Goal: Task Accomplishment & Management: Complete application form

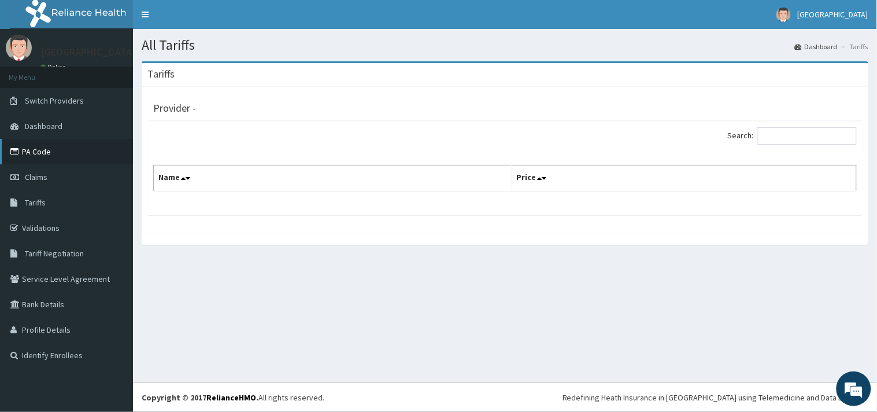
click at [37, 143] on link "PA Code" at bounding box center [66, 151] width 133 height 25
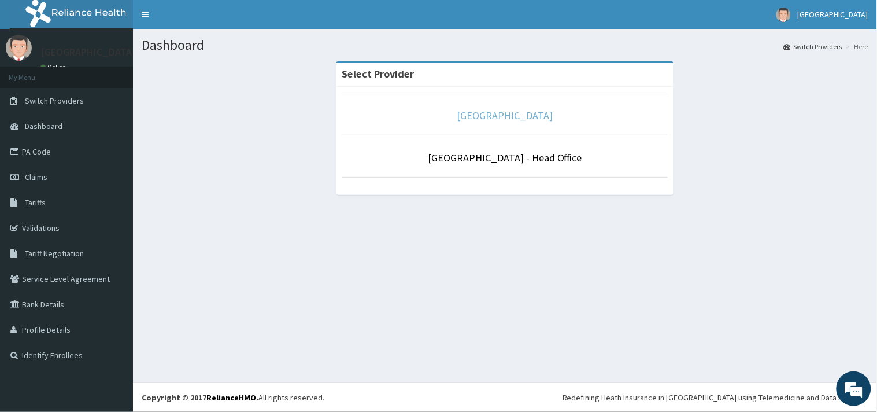
click at [503, 114] on link "[GEOGRAPHIC_DATA]" at bounding box center [505, 115] width 96 height 13
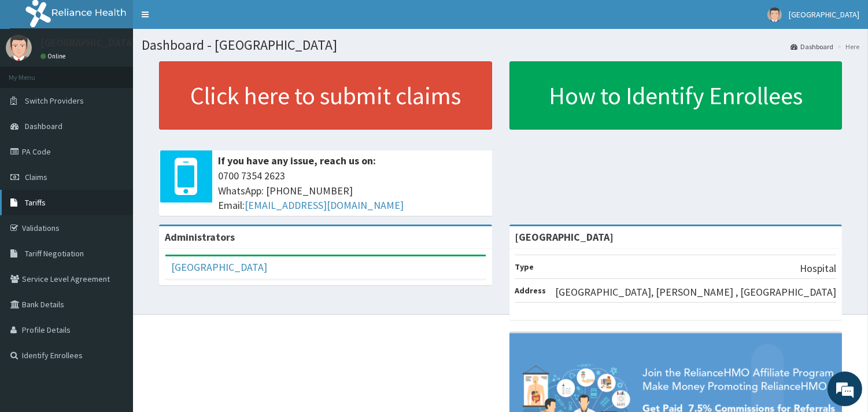
click at [43, 201] on span "Tariffs" at bounding box center [35, 202] width 21 height 10
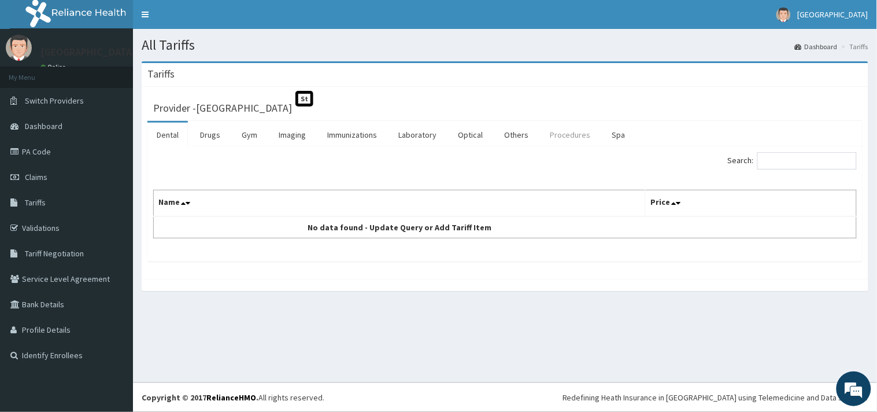
click at [568, 139] on link "Procedures" at bounding box center [570, 135] width 60 height 24
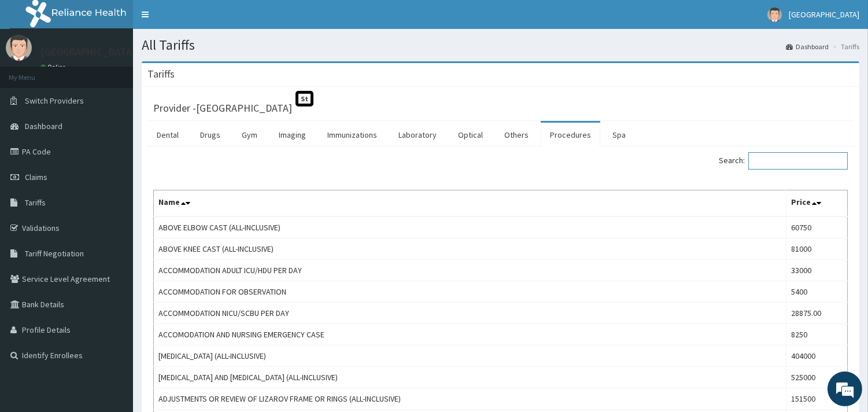
click at [791, 166] on input "Search:" at bounding box center [797, 160] width 99 height 17
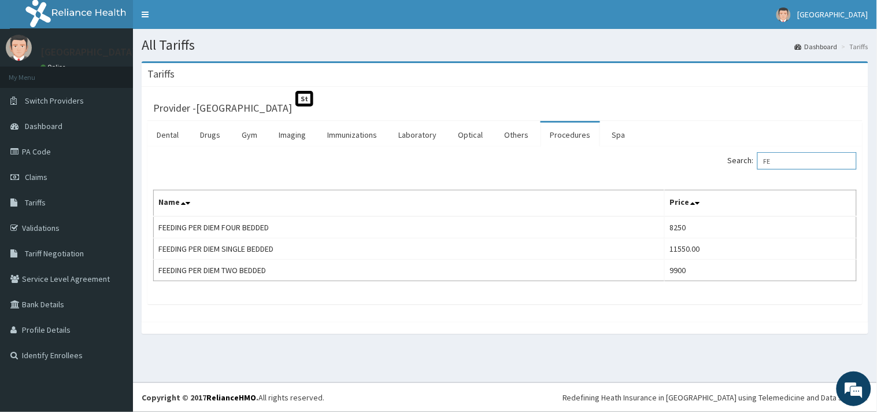
type input "F"
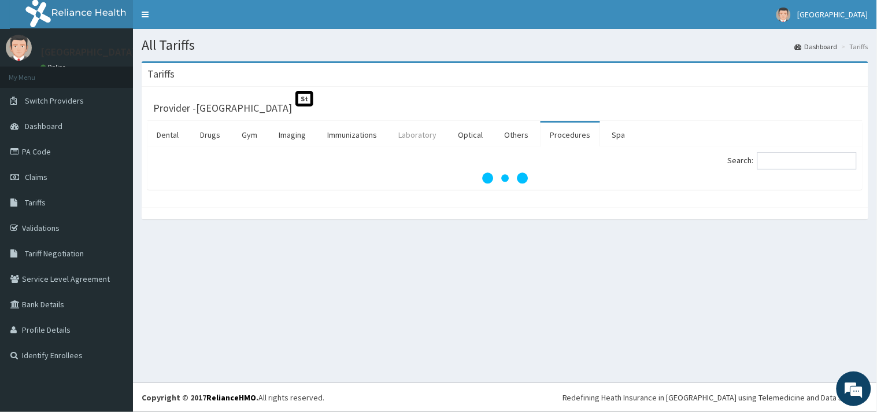
click at [424, 130] on link "Laboratory" at bounding box center [417, 135] width 57 height 24
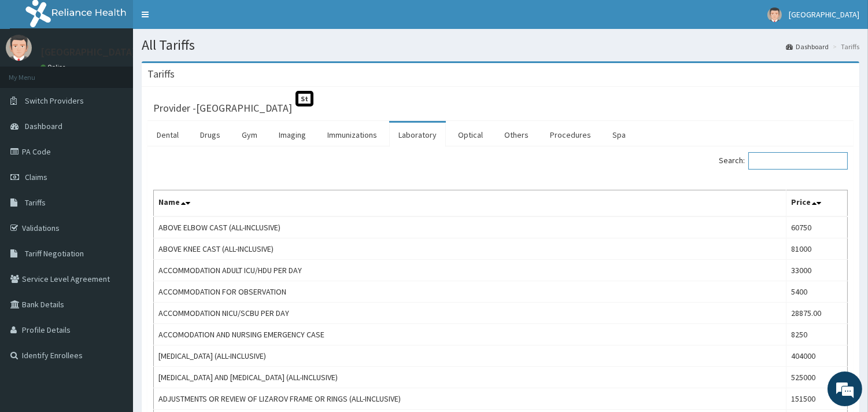
click at [798, 157] on input "Search:" at bounding box center [797, 160] width 99 height 17
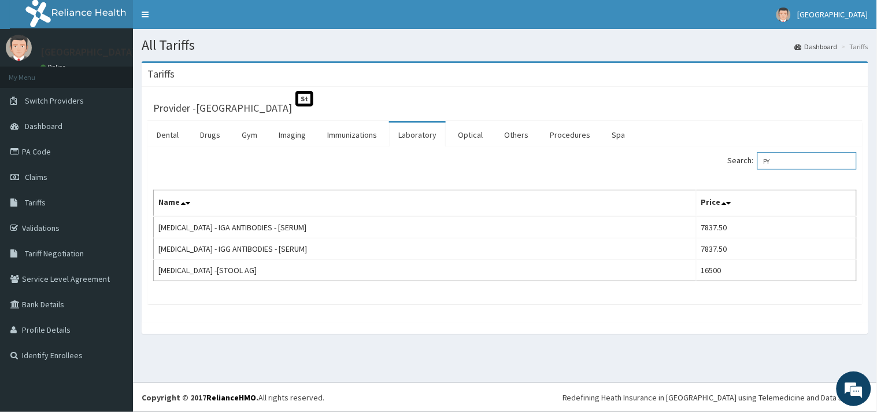
type input "P"
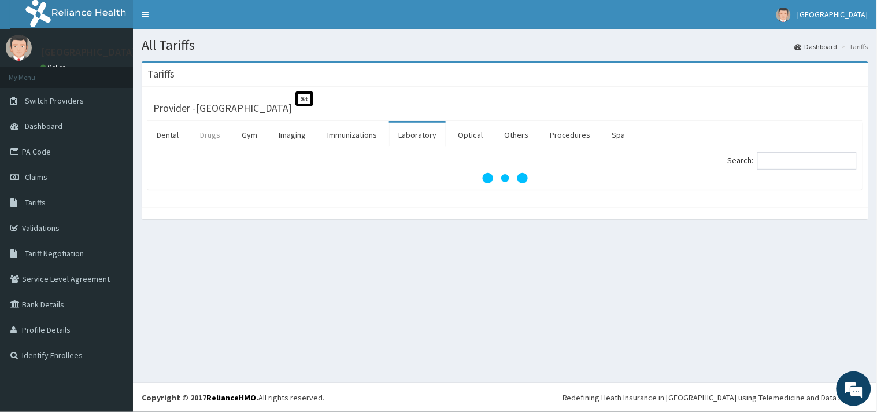
click at [212, 132] on link "Drugs" at bounding box center [210, 135] width 39 height 24
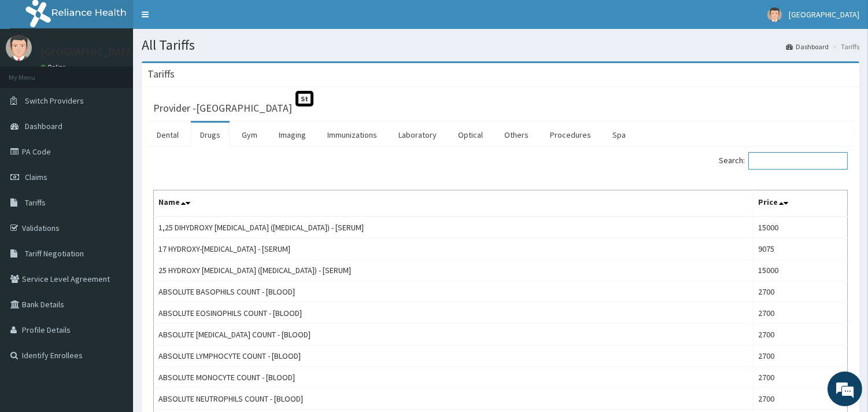
click at [778, 162] on input "Search:" at bounding box center [797, 160] width 99 height 17
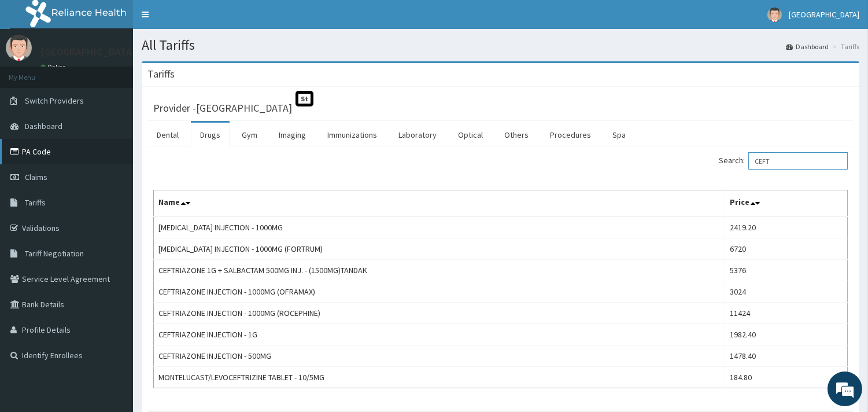
type input "CEFT"
click at [35, 147] on link "PA Code" at bounding box center [66, 151] width 133 height 25
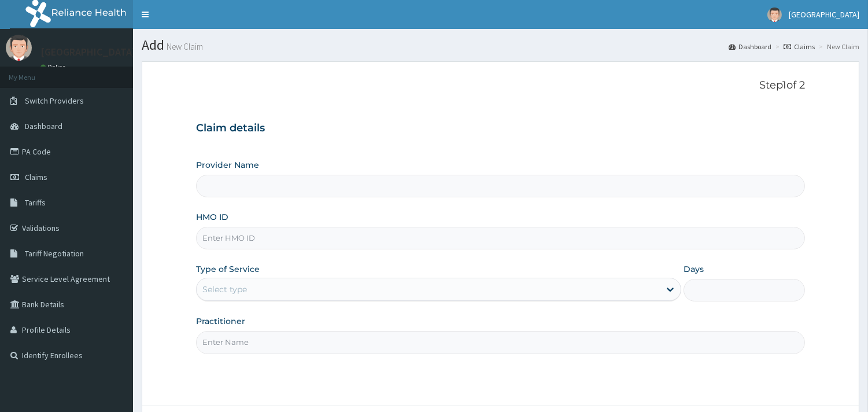
click at [270, 245] on input "HMO ID" at bounding box center [500, 238] width 609 height 23
type input "[GEOGRAPHIC_DATA]"
paste input "BXL/10114/A"
type input "BXL/10114/A"
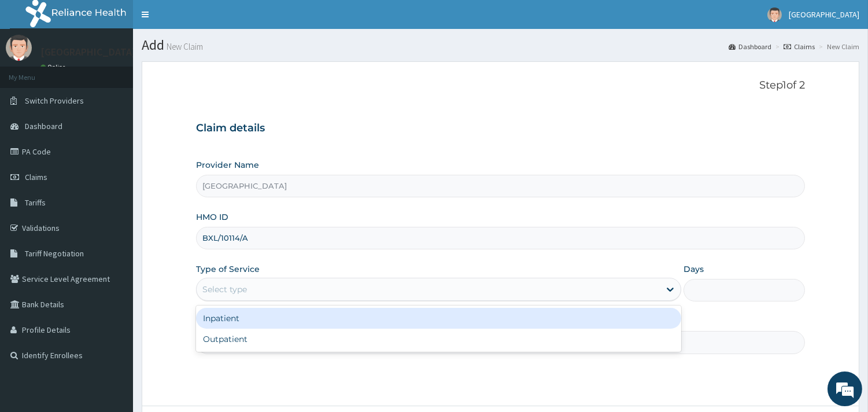
click at [277, 292] on div "Select type" at bounding box center [428, 289] width 463 height 18
click at [265, 317] on div "Inpatient" at bounding box center [438, 318] width 485 height 21
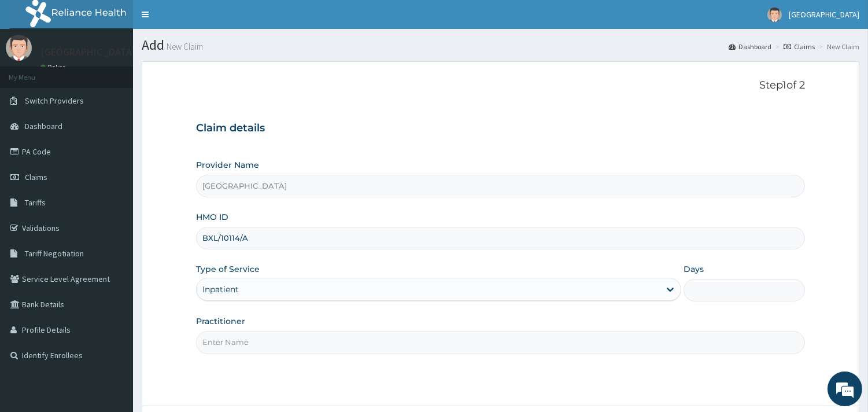
click at [240, 343] on input "Practitioner" at bounding box center [500, 342] width 609 height 23
type input "DR NGONANDI"
click at [704, 293] on input "Days" at bounding box center [743, 290] width 121 height 23
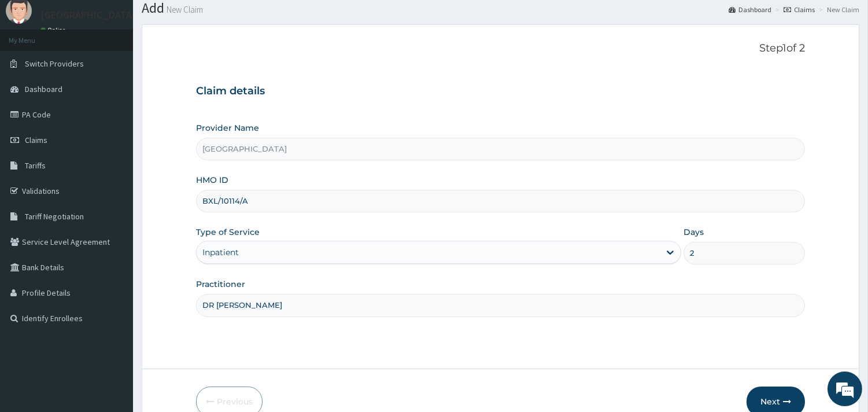
scroll to position [98, 0]
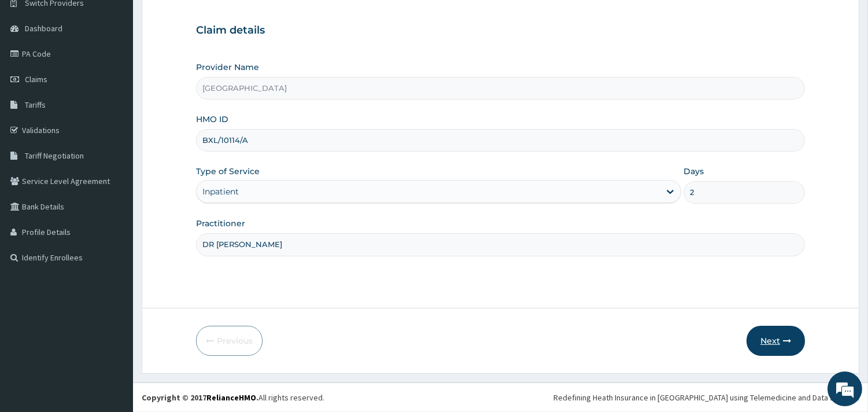
type input "2"
click at [766, 339] on button "Next" at bounding box center [775, 340] width 58 height 30
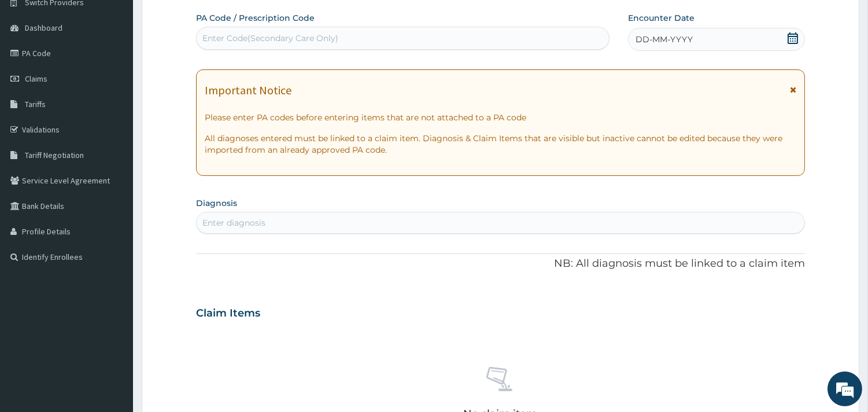
drag, startPoint x: 236, startPoint y: 35, endPoint x: 215, endPoint y: 43, distance: 22.3
click at [215, 43] on div "Enter Code(Secondary Care Only)" at bounding box center [270, 38] width 136 height 12
paste input "PA/492EC2"
type input "PA/492EC2"
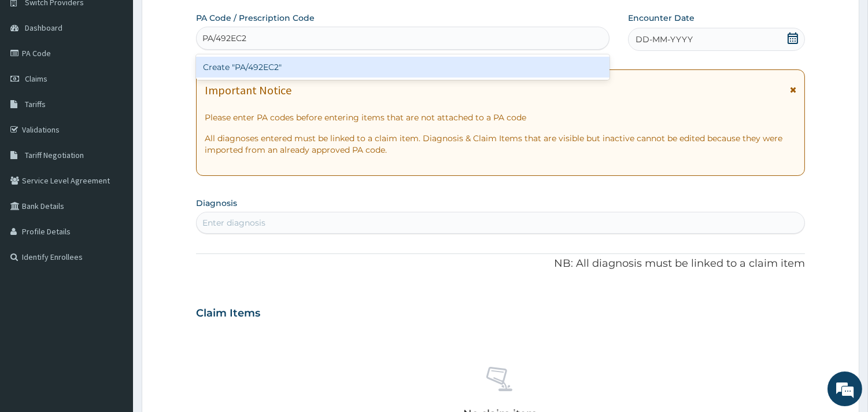
click at [225, 62] on div "Create "PA/492EC2"" at bounding box center [402, 67] width 413 height 21
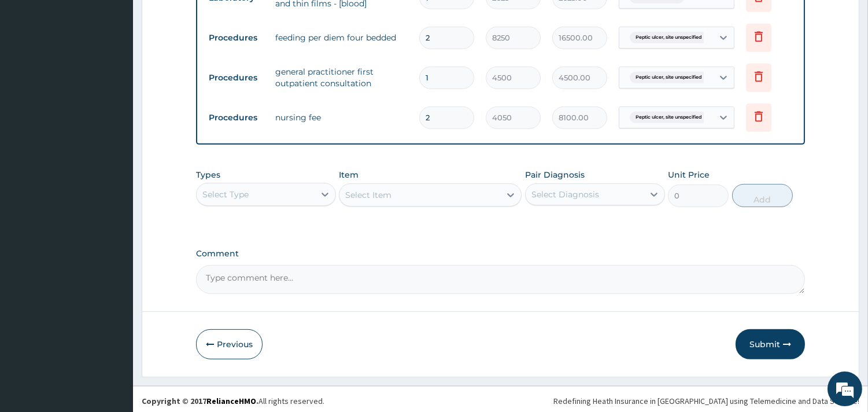
scroll to position [969, 0]
click at [764, 336] on button "Submit" at bounding box center [769, 343] width 69 height 30
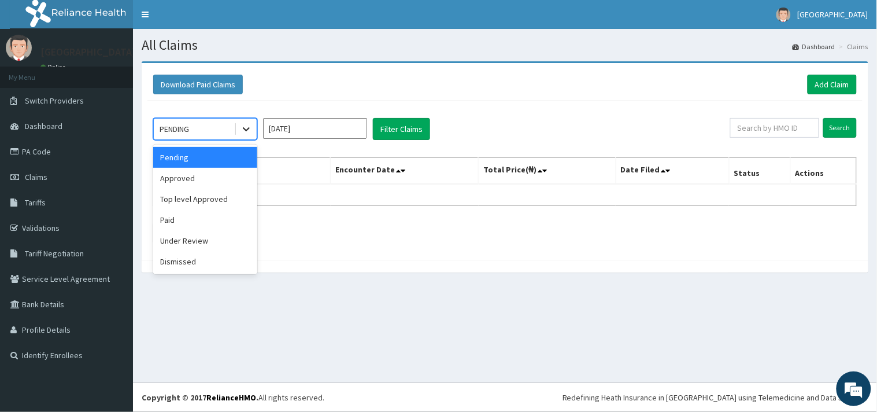
click at [252, 126] on div at bounding box center [246, 128] width 21 height 21
click at [198, 177] on div "Approved" at bounding box center [205, 178] width 104 height 21
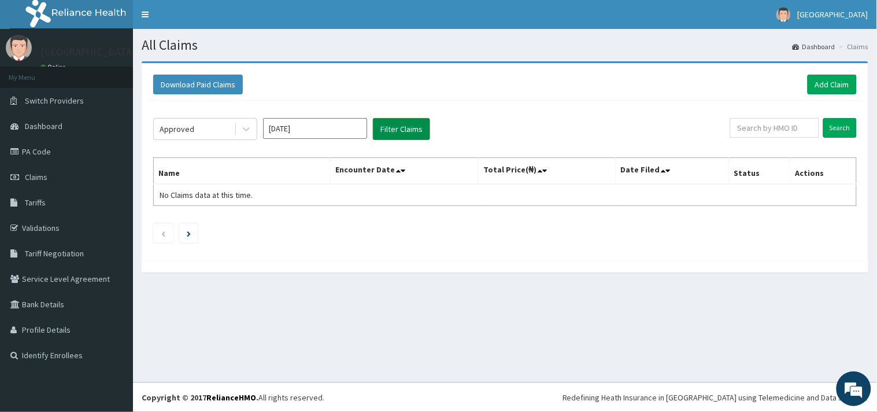
click at [408, 129] on button "Filter Claims" at bounding box center [401, 129] width 57 height 22
